Goal: Information Seeking & Learning: Learn about a topic

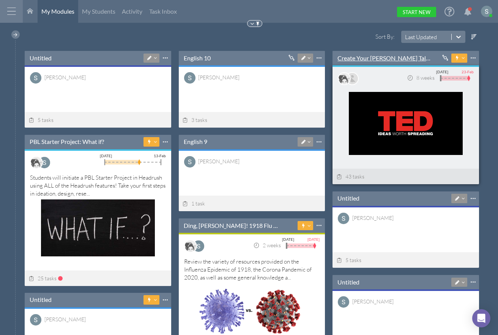
click at [369, 55] on link "Create Your [PERSON_NAME] Talk-----" at bounding box center [386, 58] width 96 height 8
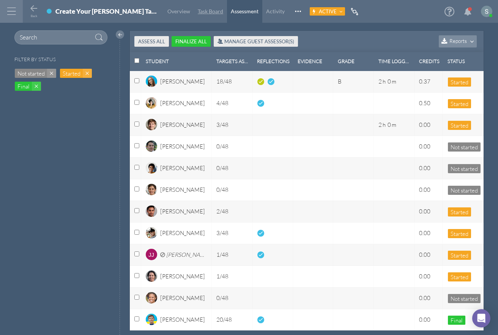
click at [198, 12] on span "Task Board" at bounding box center [210, 11] width 25 height 6
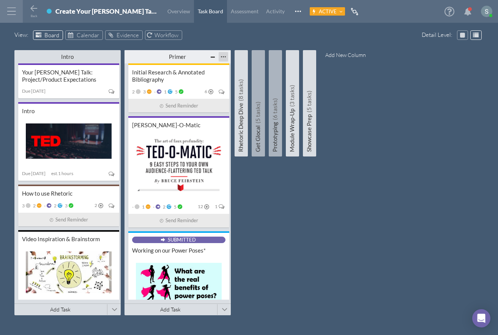
click at [224, 58] on div at bounding box center [223, 56] width 9 height 9
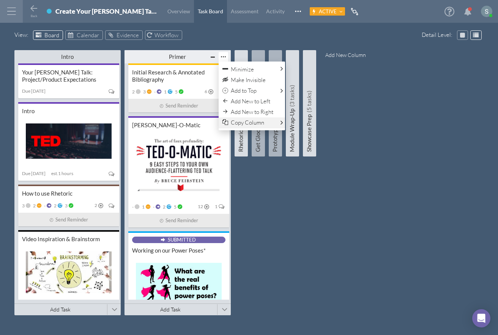
click at [243, 120] on span "Copy Column" at bounding box center [247, 122] width 33 height 7
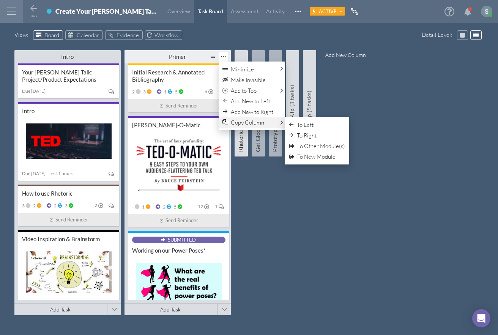
click at [246, 123] on span "Copy Column" at bounding box center [247, 122] width 33 height 7
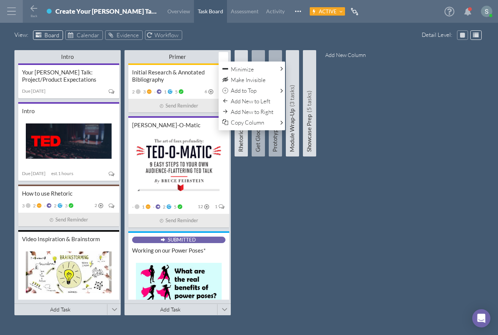
click at [238, 224] on div "Intro Minimize This Column All Others All Left All Right Make Invisible Add to …" at bounding box center [249, 185] width 470 height 274
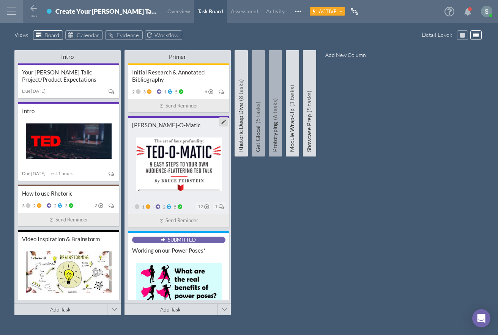
click at [169, 126] on div "[PERSON_NAME]-O-Matic" at bounding box center [178, 125] width 93 height 7
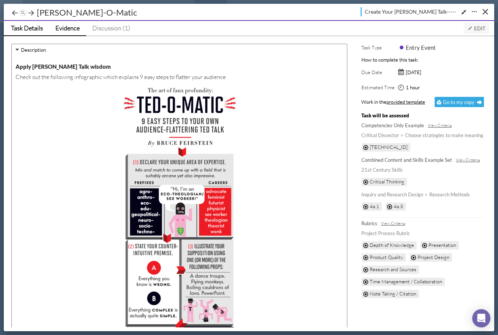
click at [68, 26] on span "Evidence" at bounding box center [67, 28] width 24 height 8
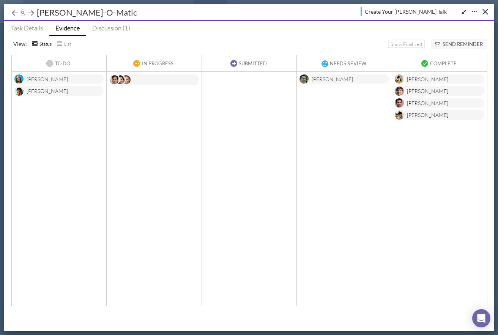
click at [152, 80] on div at bounding box center [154, 79] width 90 height 11
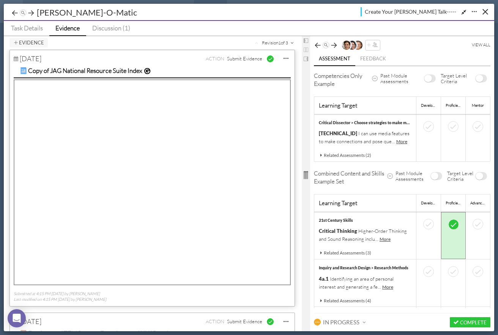
click at [380, 171] on div "Evidence Revision 1 of 3 [DATE] ACTION Submit Evidence Edit Delete Copy of JAG …" at bounding box center [249, 183] width 491 height 295
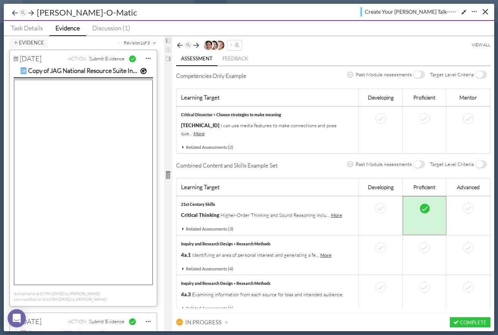
click at [164, 131] on div at bounding box center [168, 175] width 8 height 224
click at [30, 26] on span "Task Details" at bounding box center [27, 28] width 32 height 8
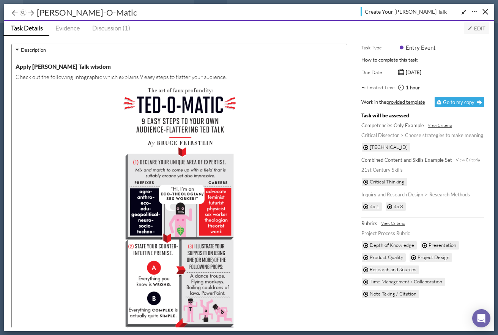
click at [478, 28] on span "Edit" at bounding box center [477, 28] width 18 height 6
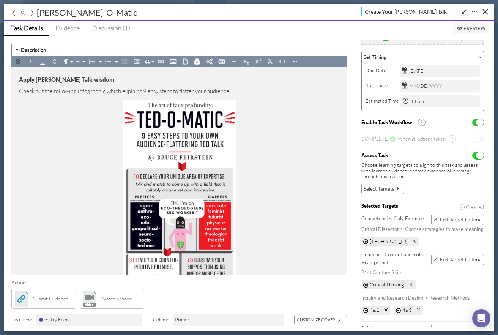
scroll to position [95, 0]
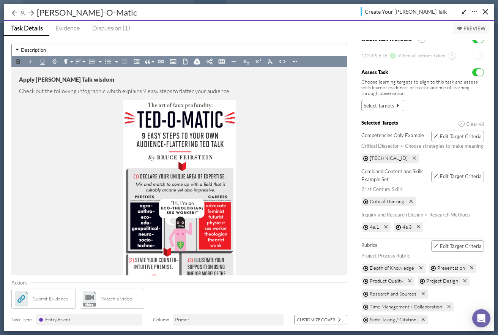
click at [449, 243] on span "Edit Target Criteria" at bounding box center [461, 246] width 42 height 6
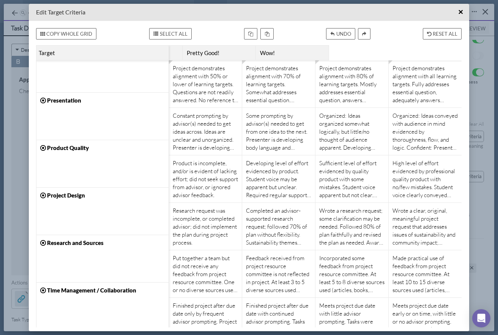
click at [202, 85] on div "Project demonstrates alignment with 50% or lower of learning targets. Questions…" at bounding box center [205, 83] width 65 height 39
click at [265, 81] on div "Project demonstrates alignment with 70% of learning targets. Somewhat addresses…" at bounding box center [278, 83] width 65 height 39
click at [460, 13] on span "×" at bounding box center [460, 11] width 5 height 9
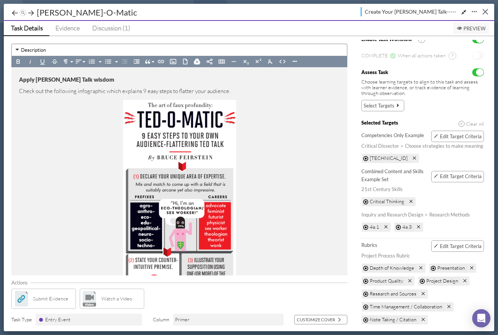
click at [481, 11] on button "Close" at bounding box center [486, 12] width 12 height 12
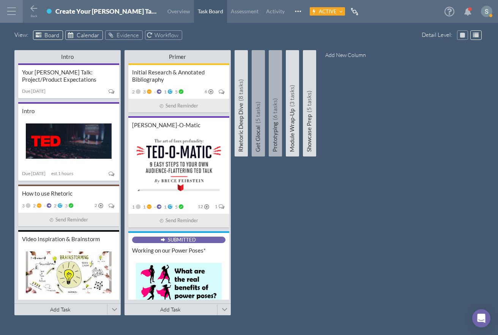
click at [82, 35] on span "Calendar" at bounding box center [88, 35] width 22 height 7
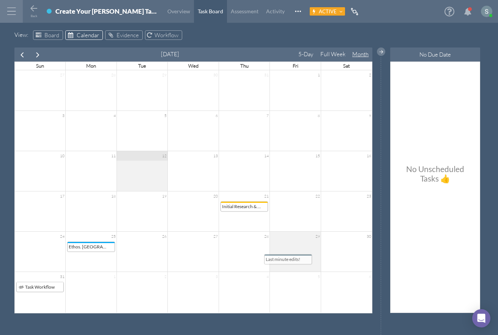
drag, startPoint x: 304, startPoint y: 167, endPoint x: 297, endPoint y: 260, distance: 93.0
click at [297, 260] on div "[DATE] 5-Day Full Week Month Sun Mon Tue Wed Thu Fri Sat 27 28 29 30 31 1 2 3 4…" at bounding box center [193, 180] width 358 height 266
click at [112, 34] on icon at bounding box center [110, 35] width 7 height 6
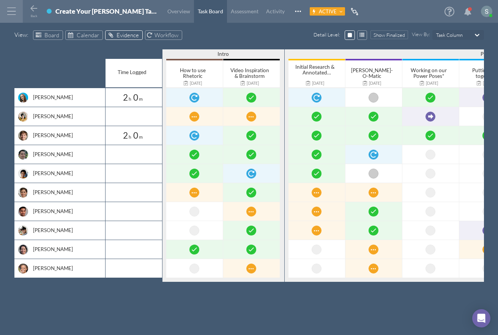
click at [44, 96] on div "[PERSON_NAME]" at bounding box center [65, 97] width 65 height 8
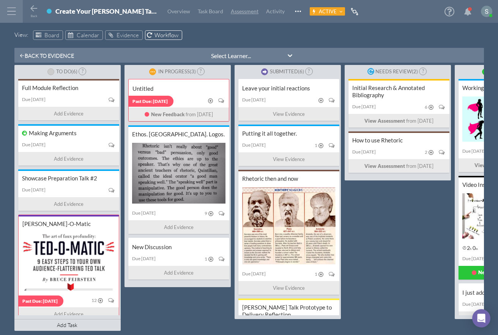
click at [231, 14] on span "Assessment" at bounding box center [245, 11] width 28 height 6
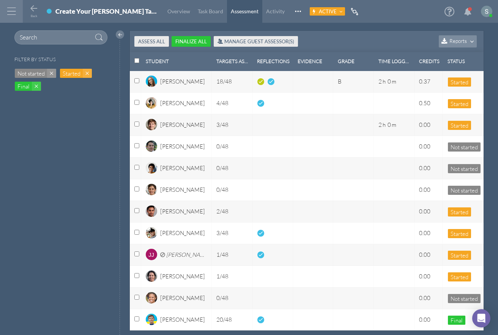
click at [267, 42] on button "Manage Guest Assessor(s)" at bounding box center [256, 41] width 85 height 10
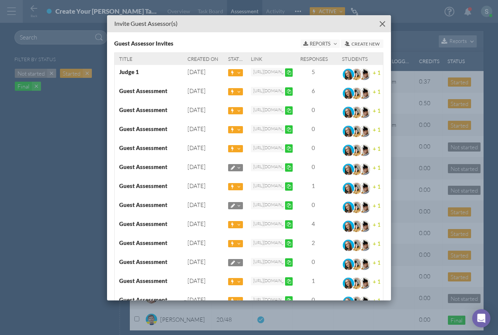
click at [382, 23] on div "Close" at bounding box center [383, 24] width 6 height 6
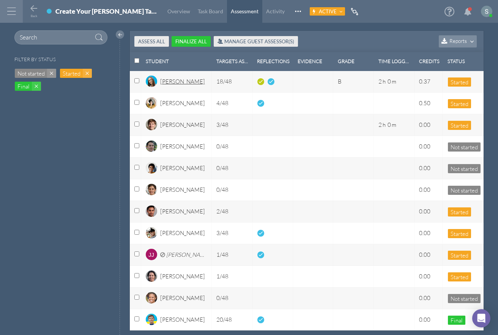
click at [176, 84] on div "[PERSON_NAME]" at bounding box center [182, 83] width 45 height 13
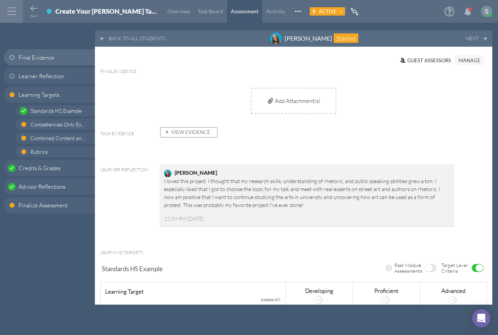
click at [185, 132] on span "View Evidence" at bounding box center [187, 132] width 47 height 6
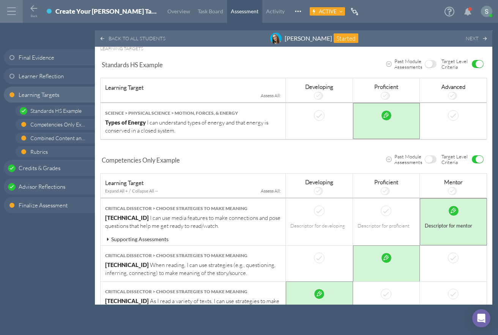
scroll to position [326, 0]
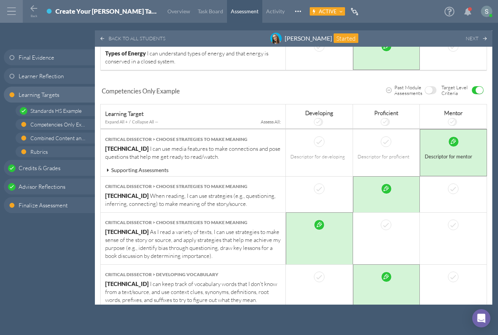
click at [107, 168] on icon at bounding box center [107, 169] width 7 height 5
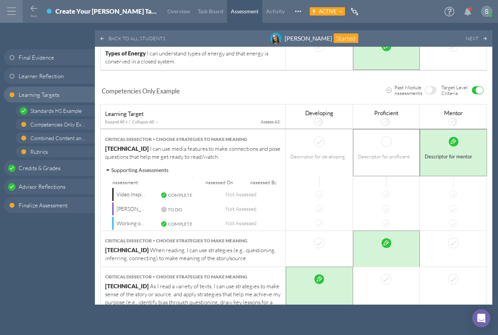
click at [383, 145] on td "Descriptor for proficient" at bounding box center [386, 147] width 67 height 36
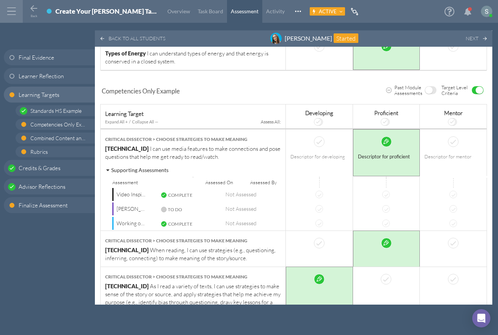
click at [440, 153] on div "Descriptor for mentor" at bounding box center [454, 157] width 58 height 8
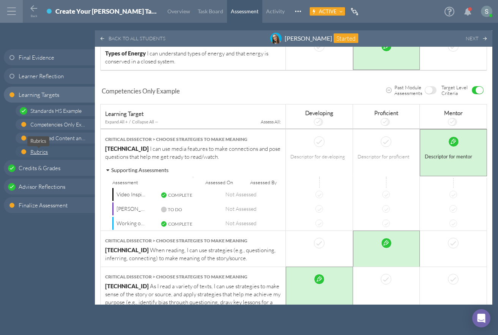
click at [36, 153] on span "Rubrics" at bounding box center [38, 151] width 17 height 6
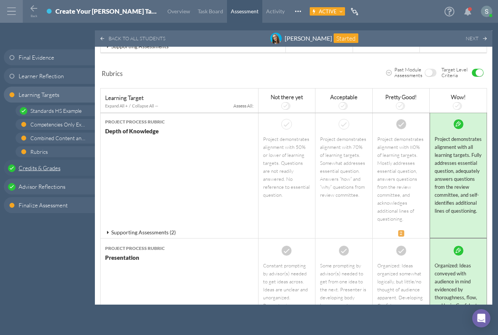
click at [45, 170] on span "Credits & Grades" at bounding box center [40, 168] width 42 height 8
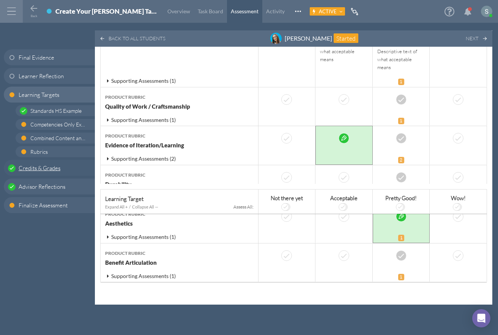
scroll to position [3336, 0]
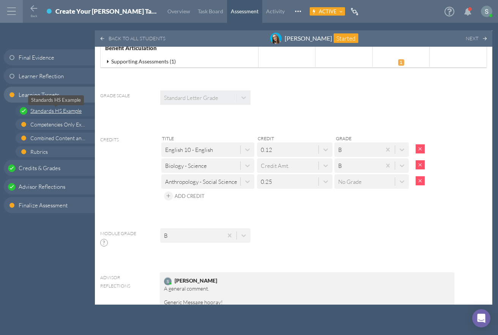
click at [59, 108] on span "Standards HS Example" at bounding box center [55, 110] width 51 height 6
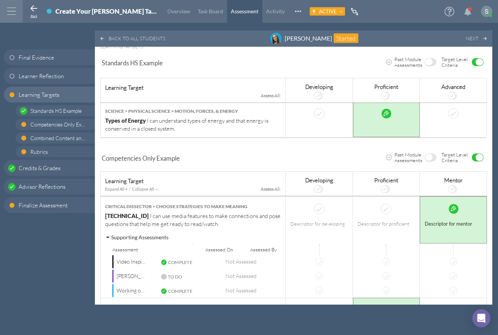
click at [33, 11] on icon at bounding box center [33, 8] width 9 height 9
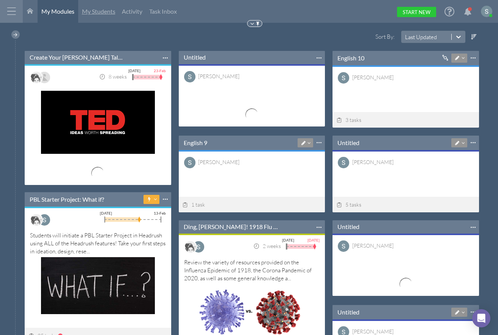
scroll to position [77, 146]
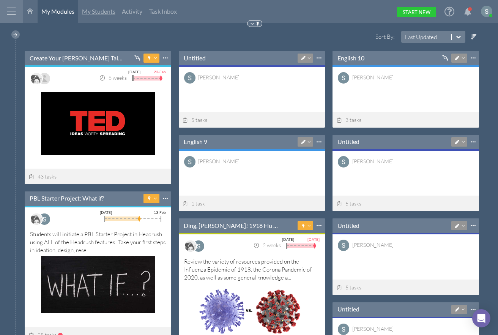
click at [99, 14] on span "My Students" at bounding box center [98, 11] width 33 height 7
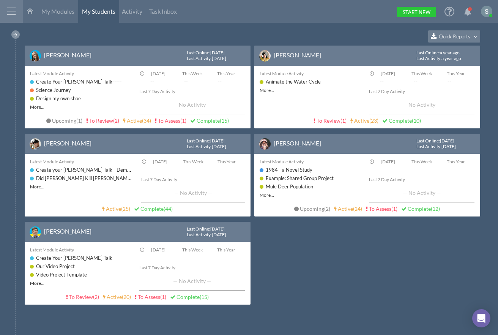
click at [15, 35] on div at bounding box center [15, 34] width 8 height 8
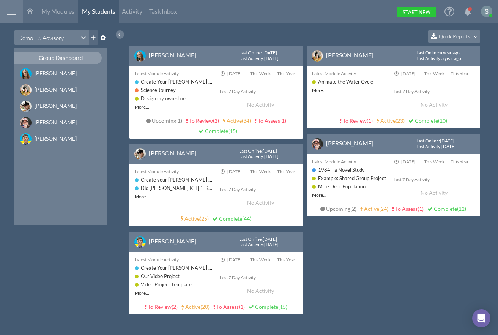
click at [445, 35] on span "Quick Reports" at bounding box center [455, 36] width 32 height 6
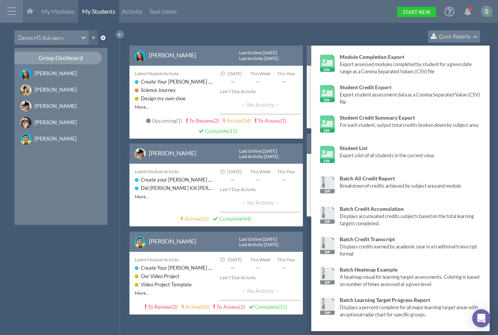
click at [294, 31] on div "Quick Reports" at bounding box center [306, 37] width 355 height 15
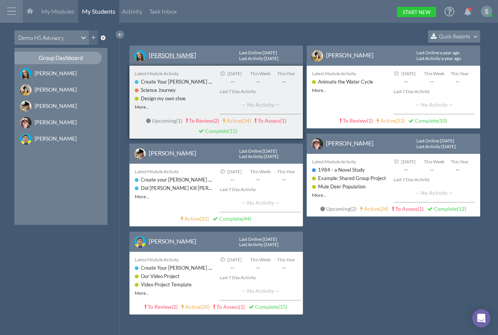
click at [164, 56] on link "[PERSON_NAME]" at bounding box center [172, 54] width 47 height 7
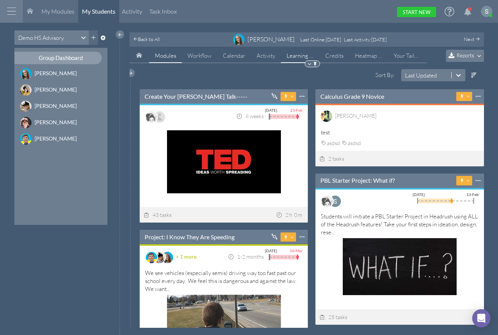
click at [298, 57] on span "Learning Targets" at bounding box center [307, 55] width 41 height 7
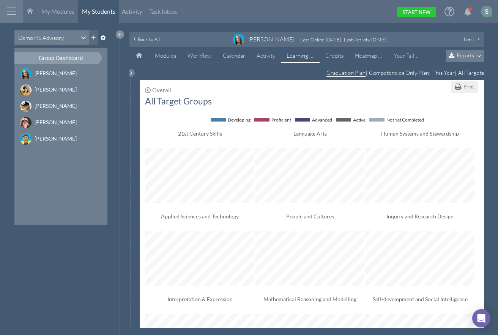
click at [119, 33] on div at bounding box center [120, 34] width 8 height 8
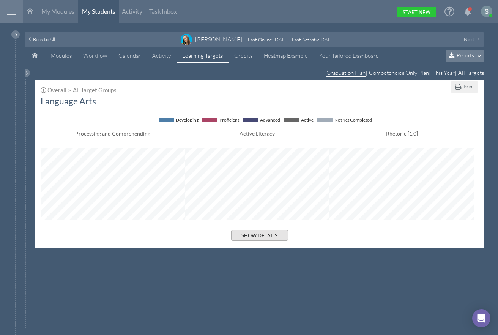
click at [249, 230] on button "Show Details" at bounding box center [259, 235] width 57 height 11
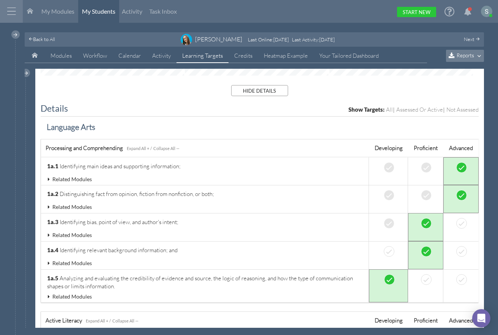
click at [48, 177] on icon at bounding box center [49, 179] width 7 height 5
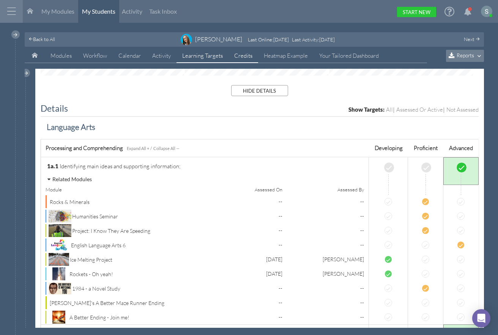
click at [245, 57] on link "Credits" at bounding box center [244, 56] width 30 height 14
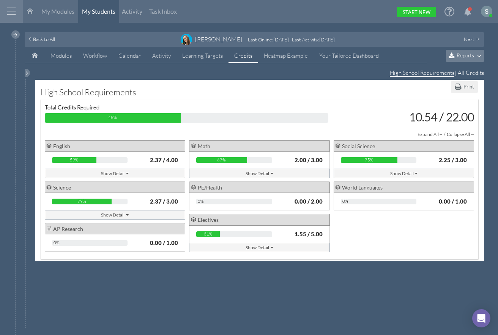
click at [259, 174] on div "Show Detail" at bounding box center [260, 173] width 28 height 8
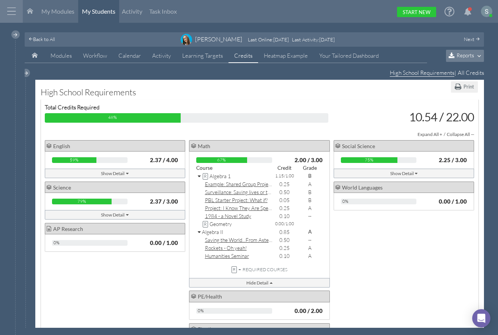
click at [198, 174] on icon at bounding box center [200, 176] width 4 height 5
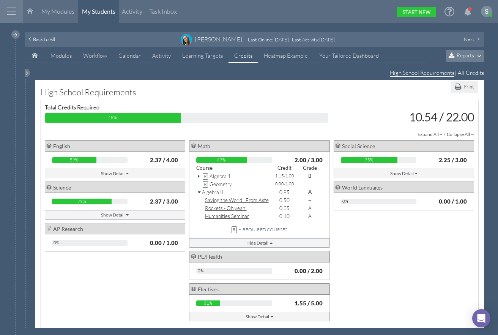
click at [200, 190] on icon at bounding box center [200, 192] width 4 height 5
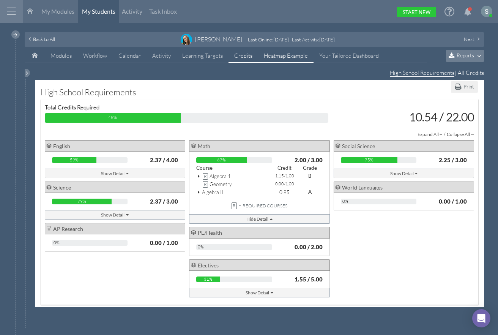
click at [293, 58] on link "Heatmap Example" at bounding box center [285, 56] width 55 height 14
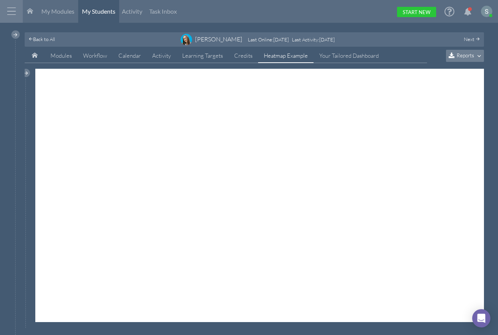
click at [463, 57] on span "Reports" at bounding box center [465, 55] width 17 height 6
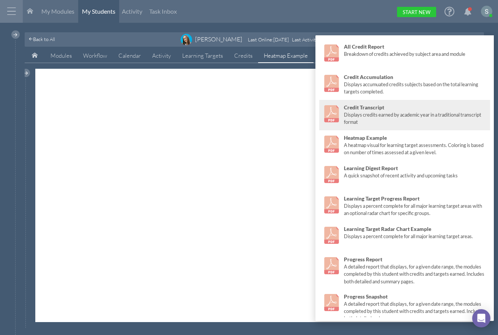
click at [401, 114] on div "Displays credits earned by academic year in a traditional transcript format" at bounding box center [415, 118] width 143 height 14
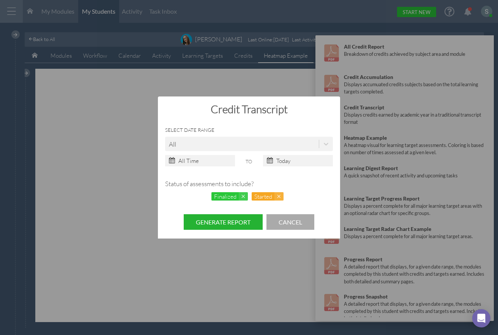
click at [227, 219] on button "Generate Report" at bounding box center [223, 222] width 79 height 16
